Goal: Manage account settings

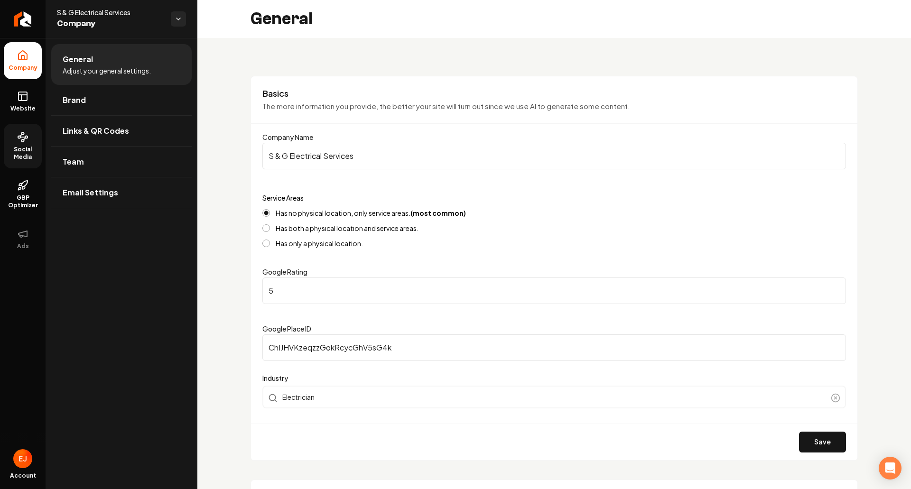
scroll to position [263, 0]
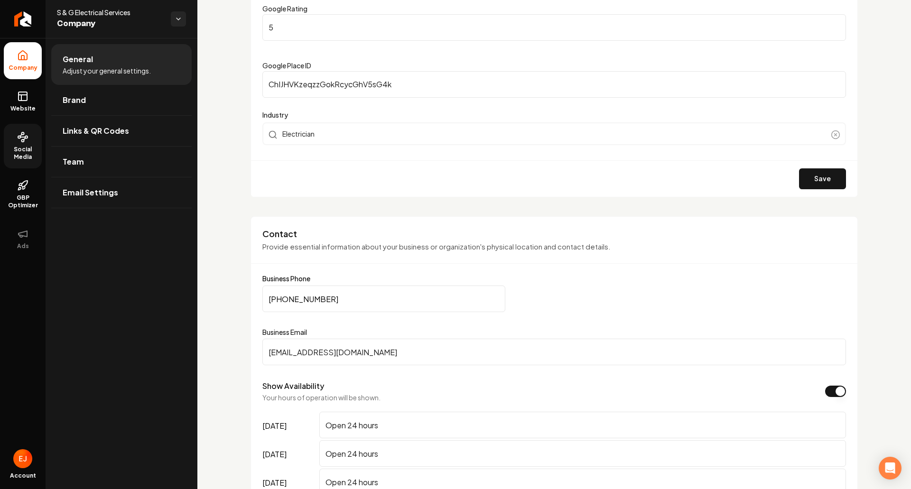
click at [26, 147] on span "Social Media" at bounding box center [23, 153] width 38 height 15
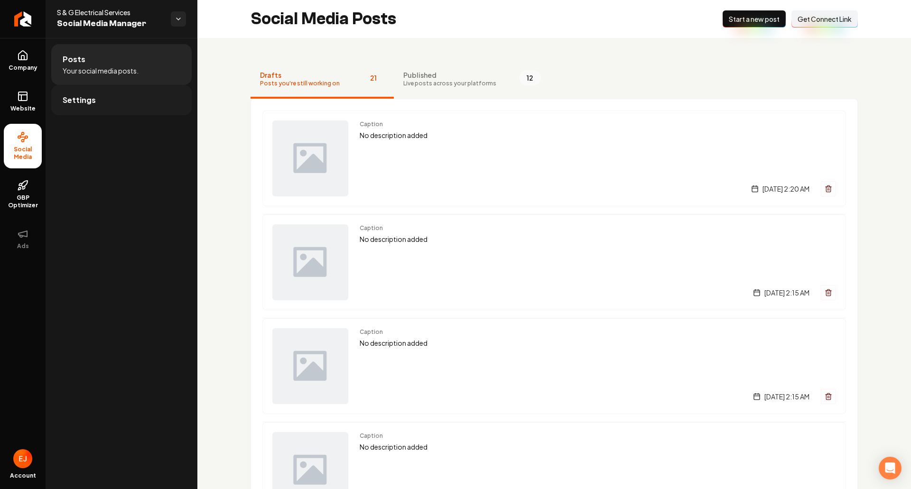
click at [107, 111] on link "Settings" at bounding box center [121, 100] width 140 height 30
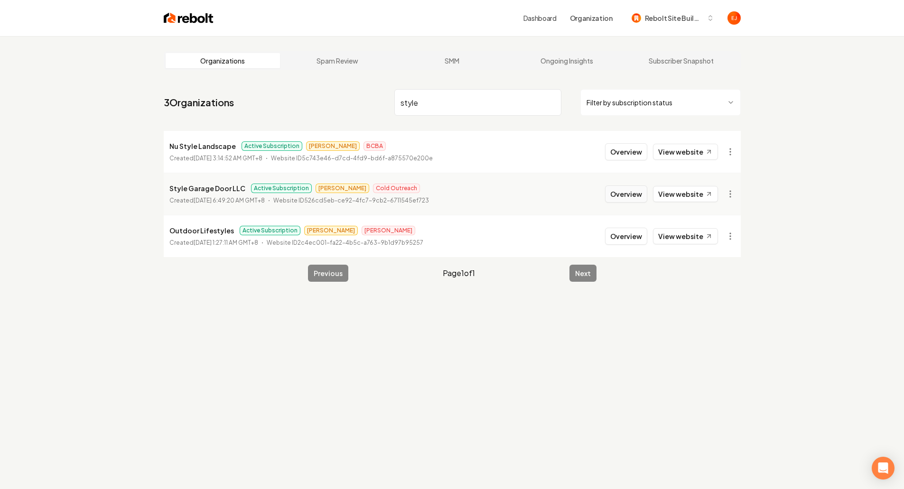
type input "style"
click at [628, 195] on button "Overview" at bounding box center [626, 193] width 42 height 17
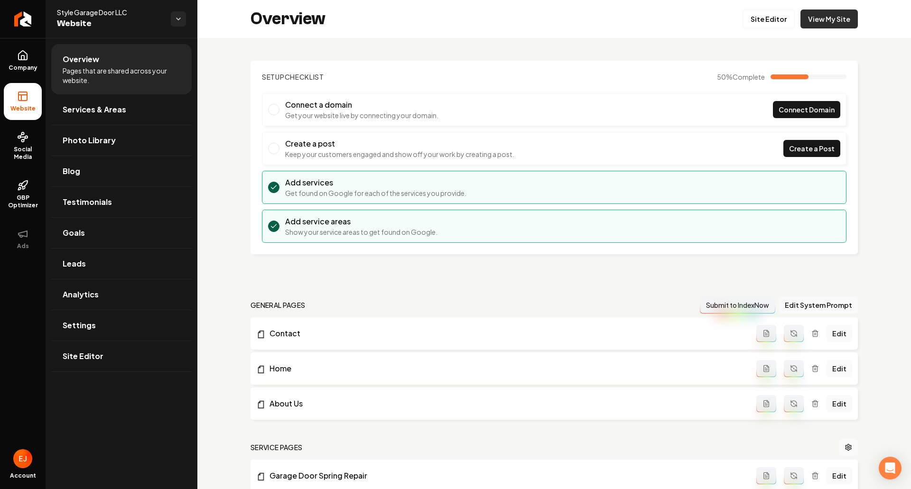
click at [822, 27] on link "View My Site" at bounding box center [828, 18] width 57 height 19
